Goal: Task Accomplishment & Management: Manage account settings

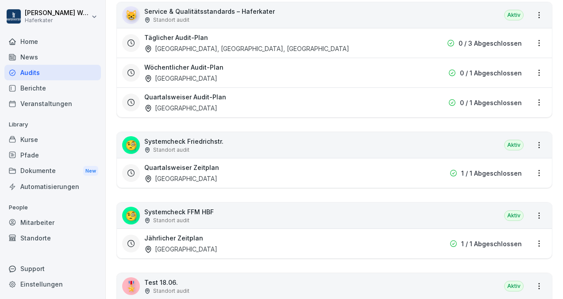
scroll to position [171, 0]
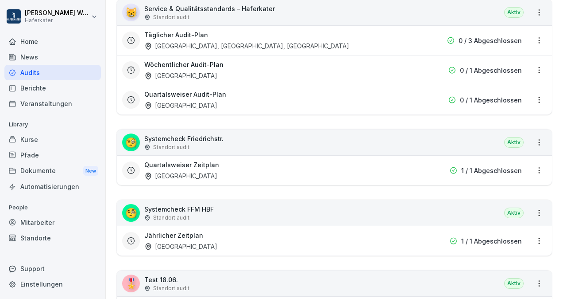
click at [516, 209] on div "Aktiv" at bounding box center [513, 212] width 19 height 11
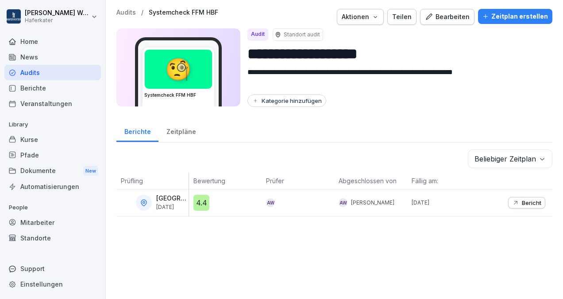
click at [437, 10] on button "Bearbeiten" at bounding box center [447, 17] width 54 height 16
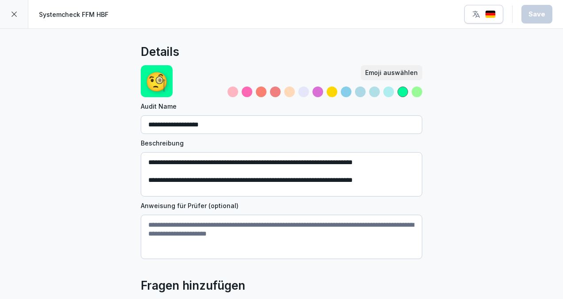
click at [8, 16] on div at bounding box center [14, 14] width 28 height 28
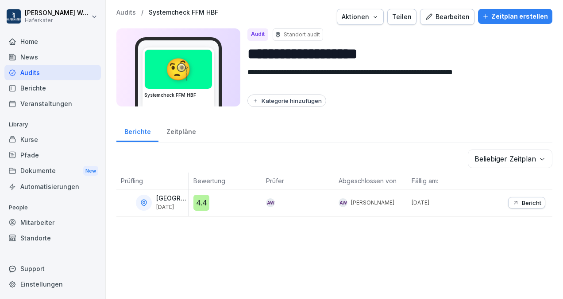
click at [376, 14] on icon "button" at bounding box center [375, 16] width 7 height 7
click at [345, 36] on p "Audit duplizieren" at bounding box center [328, 38] width 49 height 8
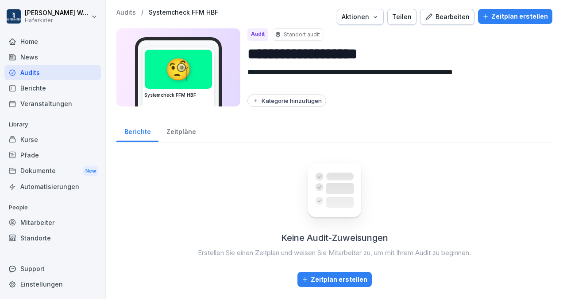
scroll to position [3, 0]
click at [344, 276] on div "Zeitplan erstellen" at bounding box center [335, 279] width 66 height 10
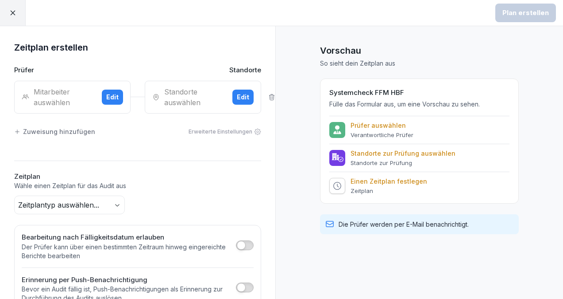
click at [116, 202] on icon "button" at bounding box center [117, 204] width 7 height 7
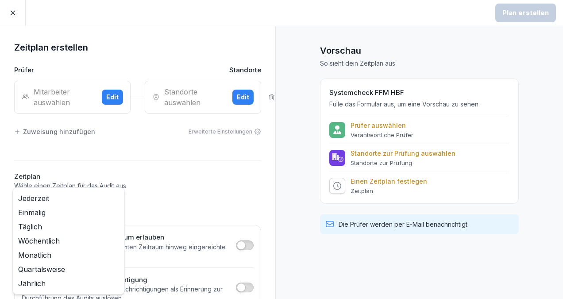
click at [102, 98] on button "Edit" at bounding box center [112, 96] width 21 height 15
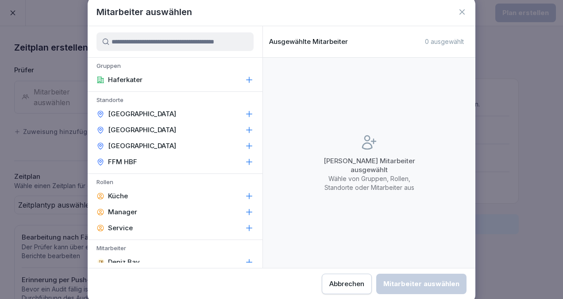
click at [109, 164] on p "FFM HBF" at bounding box center [122, 161] width 29 height 9
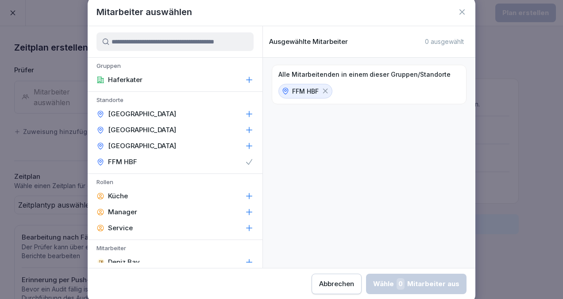
click at [114, 78] on p "Haferkater" at bounding box center [125, 79] width 35 height 9
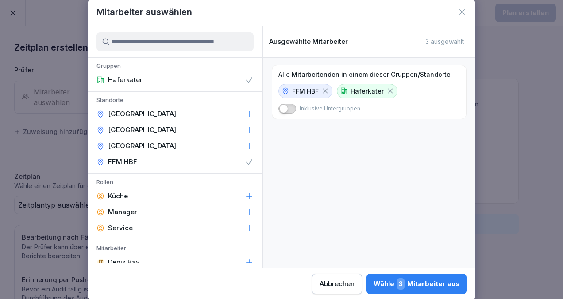
click at [388, 90] on icon at bounding box center [390, 91] width 5 height 5
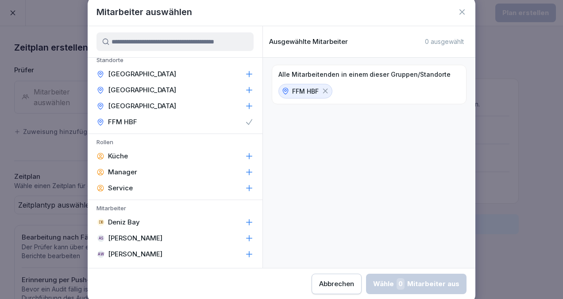
scroll to position [43, 0]
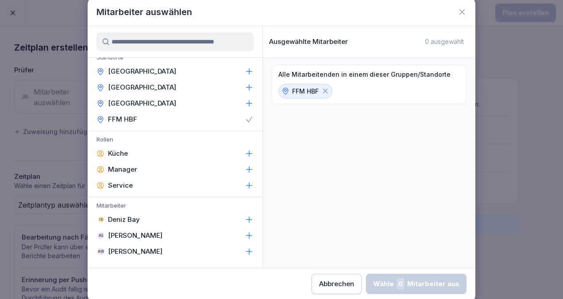
click at [136, 251] on p "[PERSON_NAME]" at bounding box center [135, 251] width 54 height 9
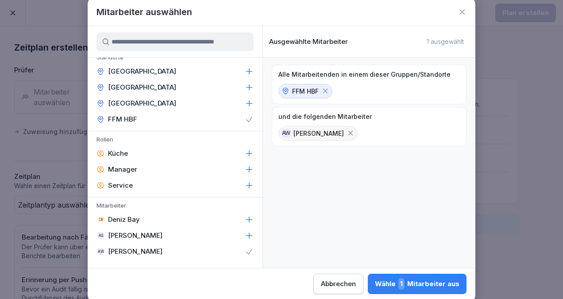
click at [448, 286] on div "Wähle 1 Mitarbeiter aus" at bounding box center [417, 284] width 85 height 12
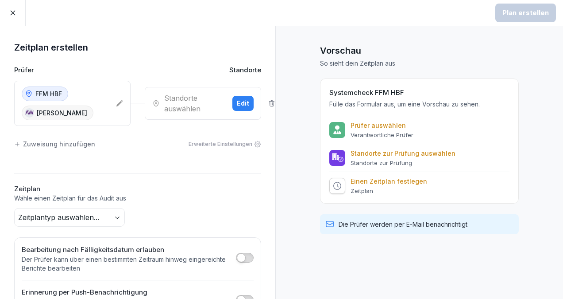
click at [212, 105] on html "Plan erstellen Zeitplan erstellen Prüfer Standorte FFM HBF AW Anne Wessel Stand…" at bounding box center [281, 149] width 563 height 299
click at [237, 101] on div "Edit" at bounding box center [243, 103] width 12 height 10
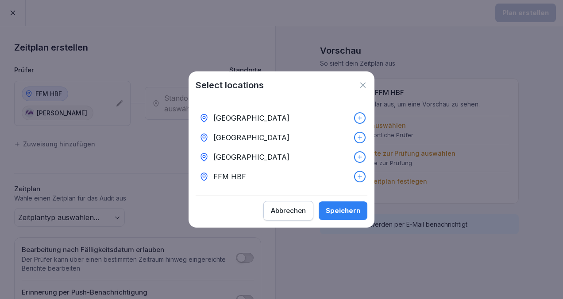
click at [244, 175] on p "FFM HBF" at bounding box center [229, 176] width 33 height 11
click at [346, 215] on div "Speichern" at bounding box center [343, 211] width 35 height 10
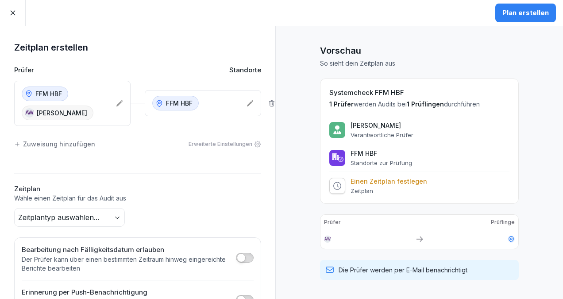
click at [32, 92] on html "Plan erstellen Zeitplan erstellen Prüfer Standorte FFM HBF AW Anne Wessel FFM H…" at bounding box center [281, 149] width 563 height 299
click at [112, 101] on html "Plan erstellen Zeitplan erstellen Prüfer Standorte FFM HBF AW Anne Wessel FFM H…" at bounding box center [281, 149] width 563 height 299
click at [111, 105] on html "Plan erstellen Zeitplan erstellen Prüfer Standorte FFM HBF AW Anne Wessel FFM H…" at bounding box center [281, 149] width 563 height 299
click at [105, 108] on html "Plan erstellen Zeitplan erstellen Prüfer Standorte FFM HBF AW Anne Wessel FFM H…" at bounding box center [281, 149] width 563 height 299
click at [112, 106] on html "Plan erstellen Zeitplan erstellen Prüfer Standorte FFM HBF AW Anne Wessel FFM H…" at bounding box center [281, 149] width 563 height 299
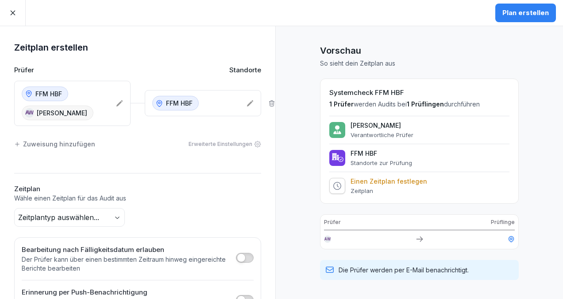
click at [106, 106] on html "Plan erstellen Zeitplan erstellen Prüfer Standorte FFM HBF AW Anne Wessel FFM H…" at bounding box center [281, 149] width 563 height 299
click at [267, 100] on html "Plan erstellen Zeitplan erstellen Prüfer Standorte FFM HBF AW Anne Wessel FFM H…" at bounding box center [281, 149] width 563 height 299
click at [263, 100] on html "Plan erstellen Zeitplan erstellen Prüfer Standorte FFM HBF AW Anne Wessel FFM H…" at bounding box center [281, 149] width 563 height 299
click at [266, 101] on html "Plan erstellen Zeitplan erstellen Prüfer Standorte FFM HBF AW Anne Wessel FFM H…" at bounding box center [281, 149] width 563 height 299
click at [268, 101] on html "Plan erstellen Zeitplan erstellen Prüfer Standorte FFM HBF AW Anne Wessel FFM H…" at bounding box center [281, 149] width 563 height 299
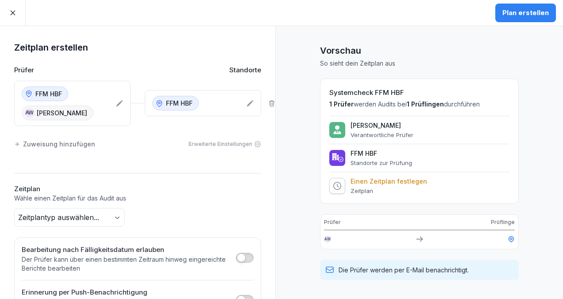
click at [264, 105] on html "Plan erstellen Zeitplan erstellen Prüfer Standorte FFM HBF AW Anne Wessel FFM H…" at bounding box center [281, 149] width 563 height 299
click at [264, 99] on html "Plan erstellen Zeitplan erstellen Prüfer Standorte FFM HBF AW Anne Wessel FFM H…" at bounding box center [281, 149] width 563 height 299
click at [263, 101] on html "Plan erstellen Zeitplan erstellen Prüfer Standorte FFM HBF AW Anne Wessel FFM H…" at bounding box center [281, 149] width 563 height 299
click at [260, 99] on html "Plan erstellen Zeitplan erstellen Prüfer Standorte FFM HBF AW Anne Wessel FFM H…" at bounding box center [281, 149] width 563 height 299
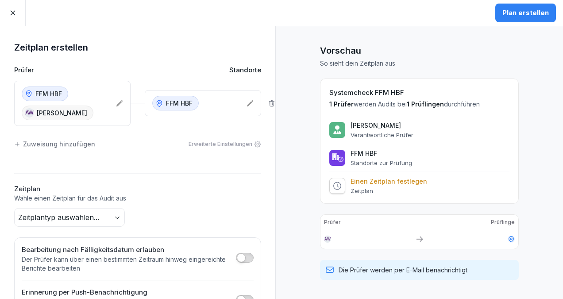
click at [54, 98] on html "Plan erstellen Zeitplan erstellen Prüfer Standorte FFM HBF AW Anne Wessel FFM H…" at bounding box center [281, 149] width 563 height 299
click at [61, 91] on html "Plan erstellen Zeitplan erstellen Prüfer Standorte FFM HBF AW Anne Wessel FFM H…" at bounding box center [281, 149] width 563 height 299
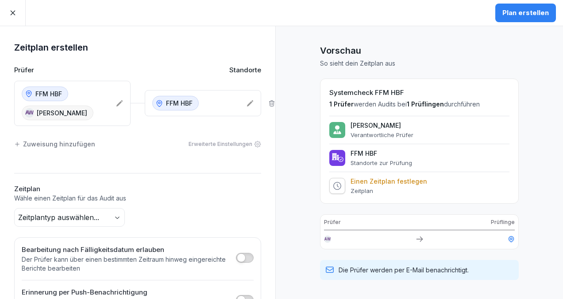
click at [61, 91] on html "Plan erstellen Zeitplan erstellen Prüfer Standorte FFM HBF AW Anne Wessel FFM H…" at bounding box center [281, 149] width 563 height 299
click at [21, 12] on html "Plan erstellen Zeitplan erstellen Prüfer Standorte FFM HBF AW Anne Wessel FFM H…" at bounding box center [281, 149] width 563 height 299
click at [6, 17] on html "Plan erstellen Zeitplan erstellen Prüfer Standorte FFM HBF AW Anne Wessel FFM H…" at bounding box center [281, 149] width 563 height 299
click at [19, 13] on html "Plan erstellen Zeitplan erstellen Prüfer Standorte FFM HBF AW Anne Wessel FFM H…" at bounding box center [281, 149] width 563 height 299
click at [11, 8] on html "Plan erstellen Zeitplan erstellen Prüfer Standorte FFM HBF AW Anne Wessel FFM H…" at bounding box center [281, 149] width 563 height 299
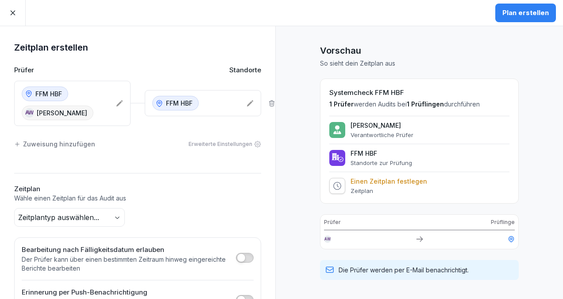
click at [19, 16] on html "Plan erstellen Zeitplan erstellen Prüfer Standorte FFM HBF AW Anne Wessel FFM H…" at bounding box center [281, 149] width 563 height 299
click at [12, 12] on html "Plan erstellen Zeitplan erstellen Prüfer Standorte FFM HBF AW Anne Wessel FFM H…" at bounding box center [281, 149] width 563 height 299
click at [14, 12] on html "Plan erstellen Zeitplan erstellen Prüfer Standorte FFM HBF AW Anne Wessel FFM H…" at bounding box center [281, 149] width 563 height 299
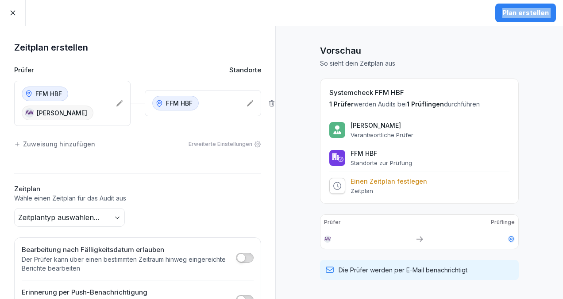
click at [14, 12] on html "Plan erstellen Zeitplan erstellen Prüfer Standorte FFM HBF AW Anne Wessel FFM H…" at bounding box center [281, 149] width 563 height 299
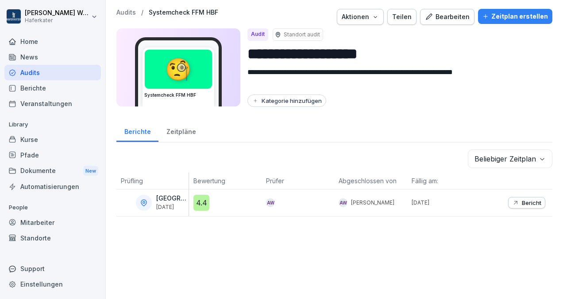
click at [446, 19] on div "Bearbeiten" at bounding box center [447, 17] width 45 height 10
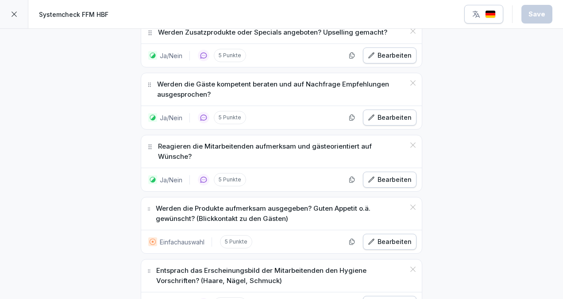
scroll to position [462, 0]
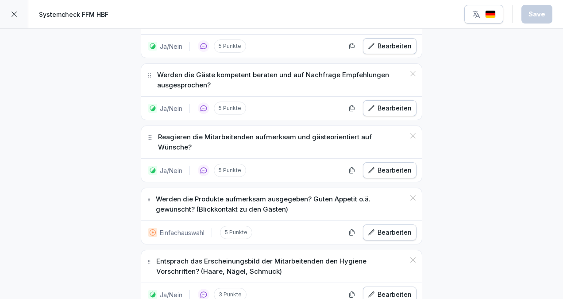
click at [305, 197] on p "Werden die Produkte aufmerksam ausgegeben? Guten Appetit o.ä. gewünscht? (Blick…" at bounding box center [280, 204] width 249 height 20
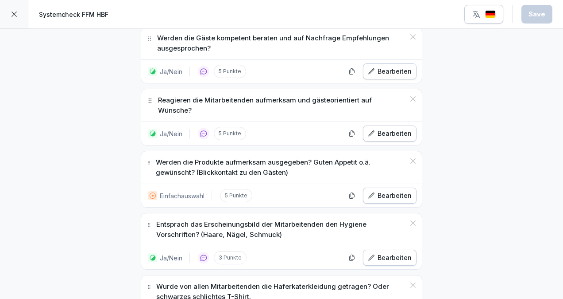
scroll to position [499, 0]
click at [384, 190] on div "Bearbeiten" at bounding box center [390, 195] width 44 height 10
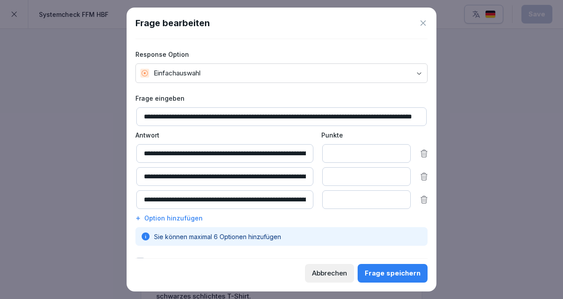
click at [423, 23] on icon at bounding box center [423, 22] width 5 height 5
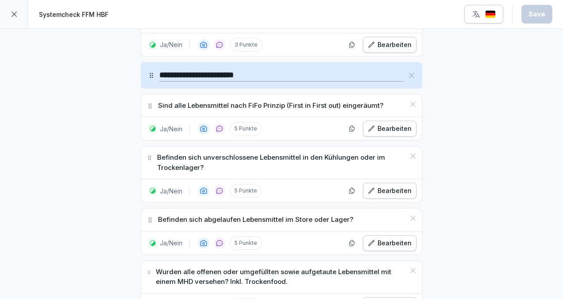
scroll to position [3711, 0]
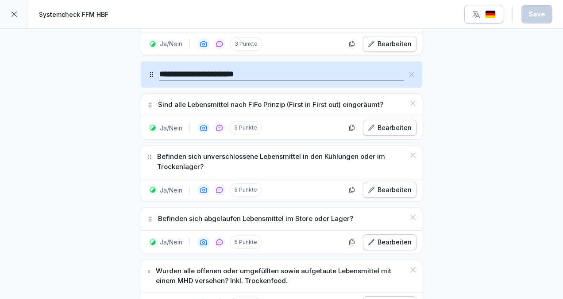
click at [389, 185] on div "Bearbeiten" at bounding box center [390, 190] width 44 height 10
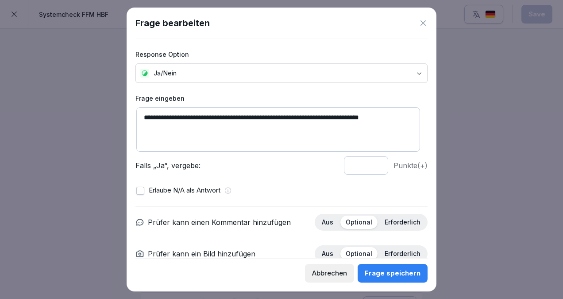
click at [411, 117] on textarea "**********" at bounding box center [278, 129] width 284 height 44
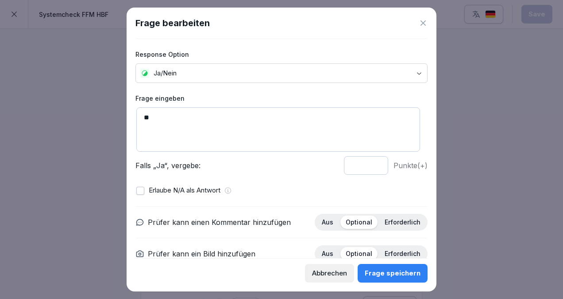
type textarea "*"
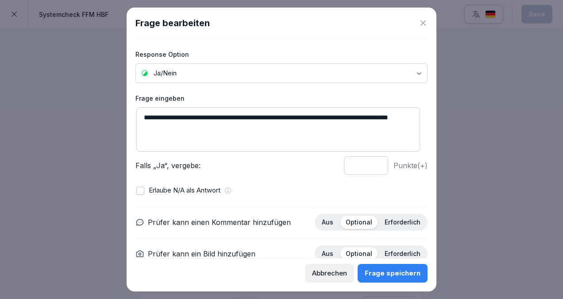
type textarea "**********"
click at [403, 278] on button "Frage speichern" at bounding box center [393, 273] width 70 height 19
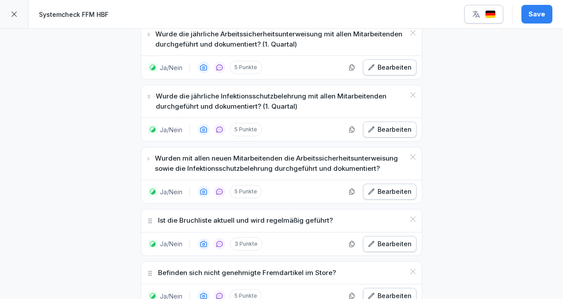
scroll to position [4188, 0]
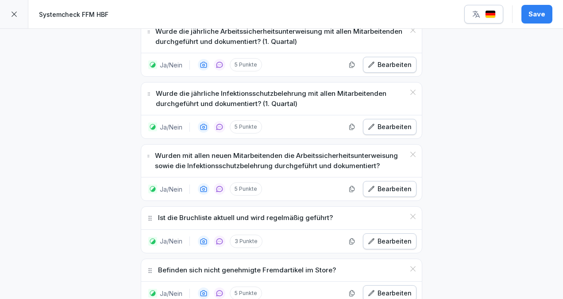
click at [387, 288] on div "Bearbeiten" at bounding box center [390, 293] width 44 height 10
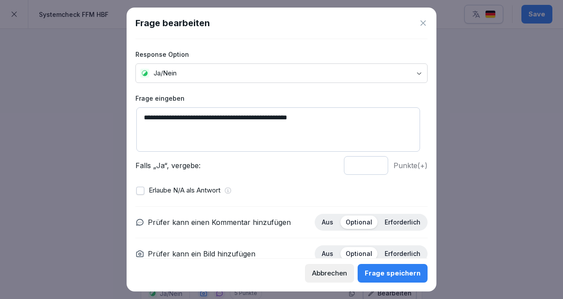
click at [328, 113] on textarea "**********" at bounding box center [278, 129] width 284 height 44
type textarea "*"
type textarea "**********"
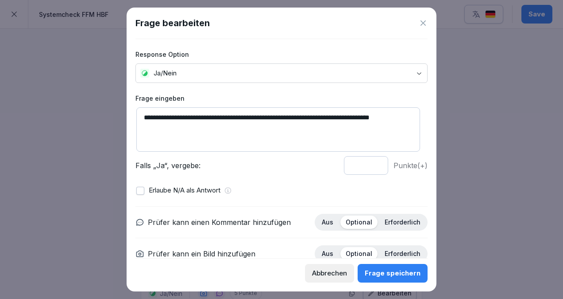
click at [400, 274] on div "Frage speichern" at bounding box center [393, 273] width 56 height 10
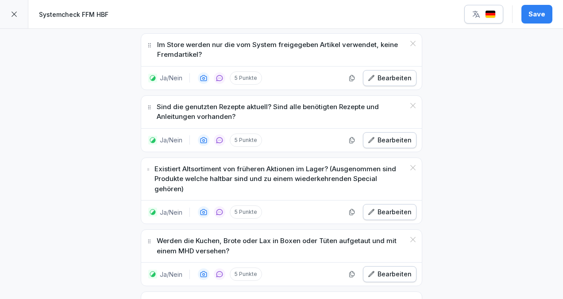
scroll to position [4416, 0]
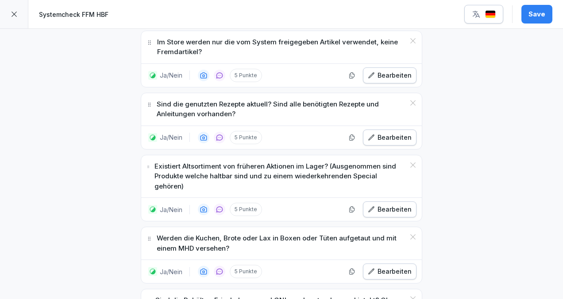
click at [386, 201] on button "Bearbeiten" at bounding box center [390, 209] width 54 height 16
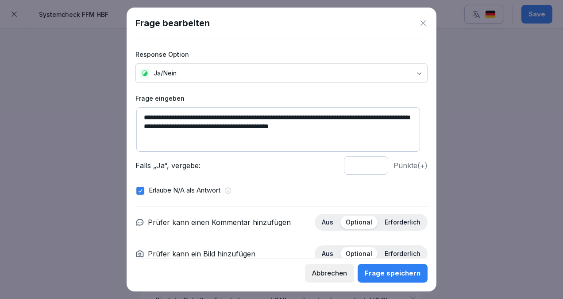
click at [280, 117] on textarea "**********" at bounding box center [278, 129] width 284 height 44
type textarea "**********"
click at [403, 277] on div "Frage speichern" at bounding box center [393, 273] width 56 height 10
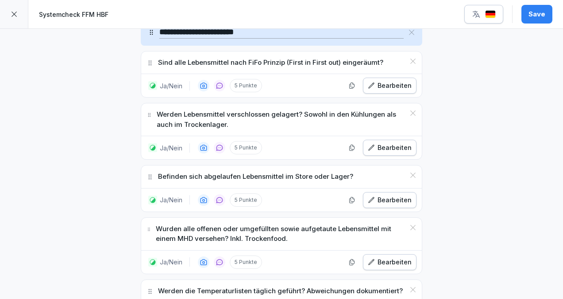
scroll to position [3753, 0]
click at [383, 195] on div "Bearbeiten" at bounding box center [390, 200] width 44 height 10
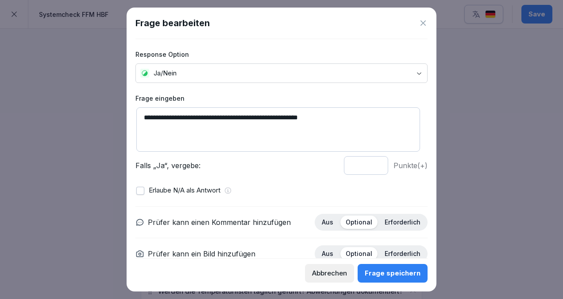
click at [343, 115] on textarea "**********" at bounding box center [278, 129] width 284 height 44
type textarea "**********"
click at [397, 270] on div "Frage speichern" at bounding box center [393, 273] width 56 height 10
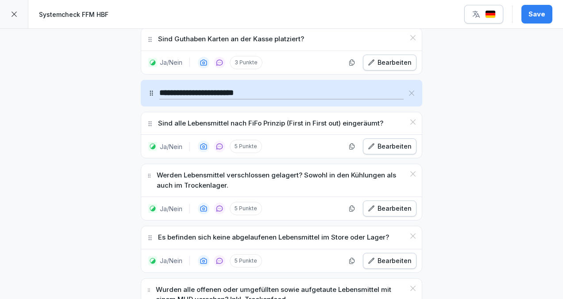
scroll to position [3689, 0]
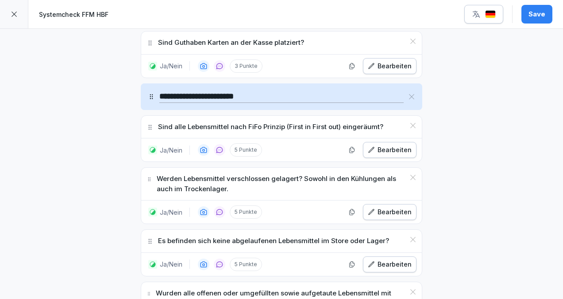
click at [529, 17] on button "Save" at bounding box center [537, 14] width 31 height 19
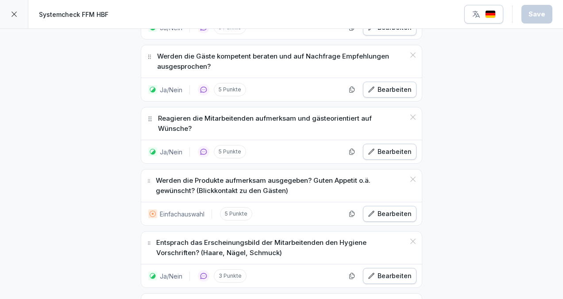
scroll to position [0, 0]
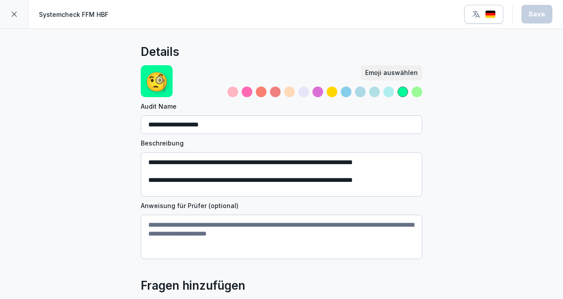
click at [8, 15] on div at bounding box center [14, 14] width 28 height 28
